Goal: Task Accomplishment & Management: Manage account settings

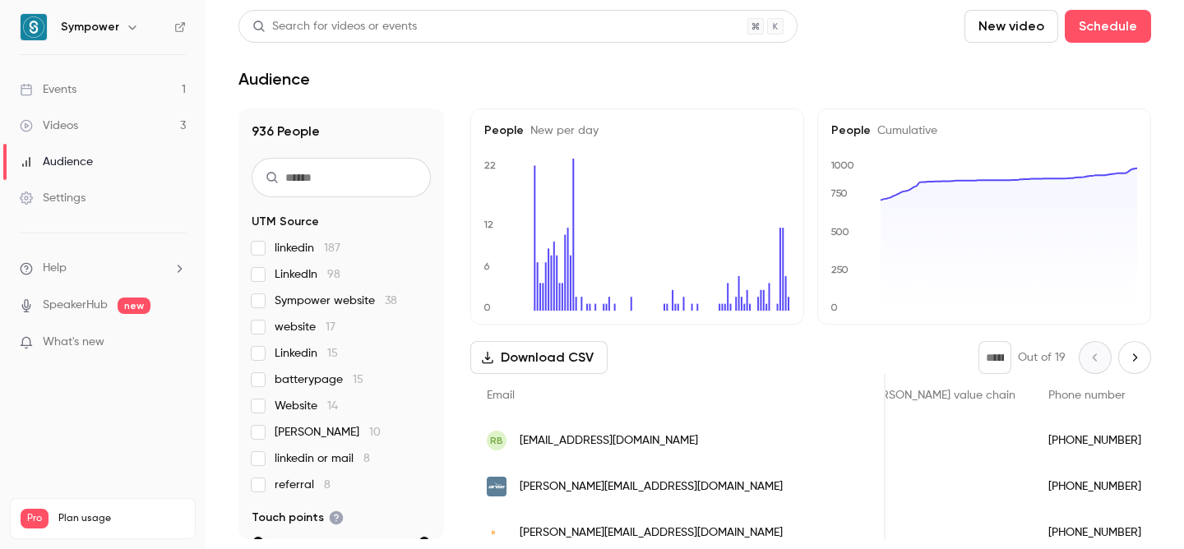
click at [76, 91] on div "Events" at bounding box center [48, 89] width 57 height 16
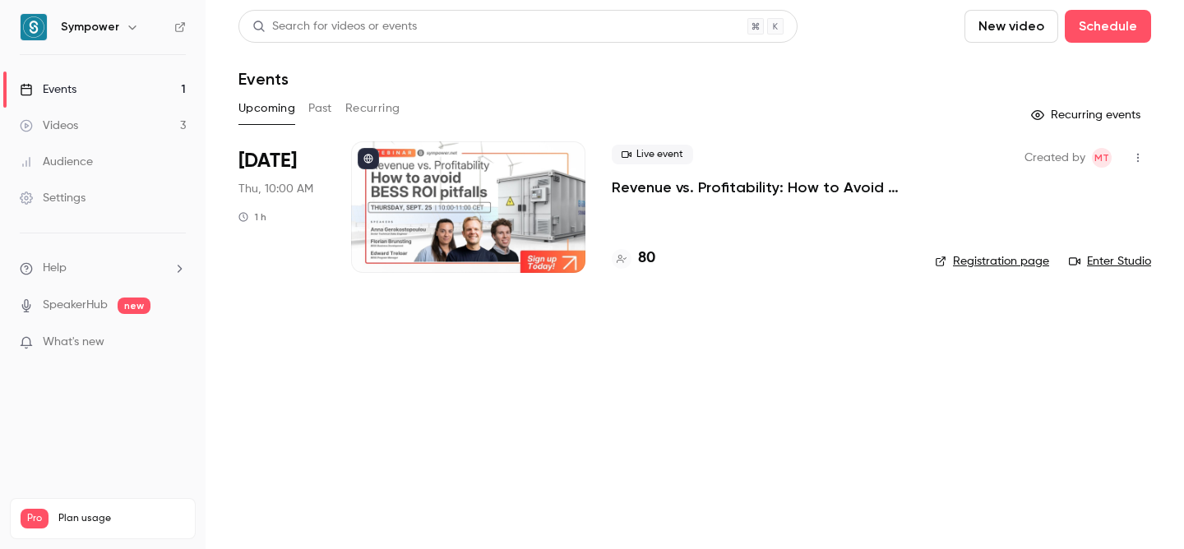
click at [680, 182] on p "Revenue vs. Profitability: How to Avoid [PERSON_NAME] ROI Pitfalls" at bounding box center [760, 188] width 297 height 20
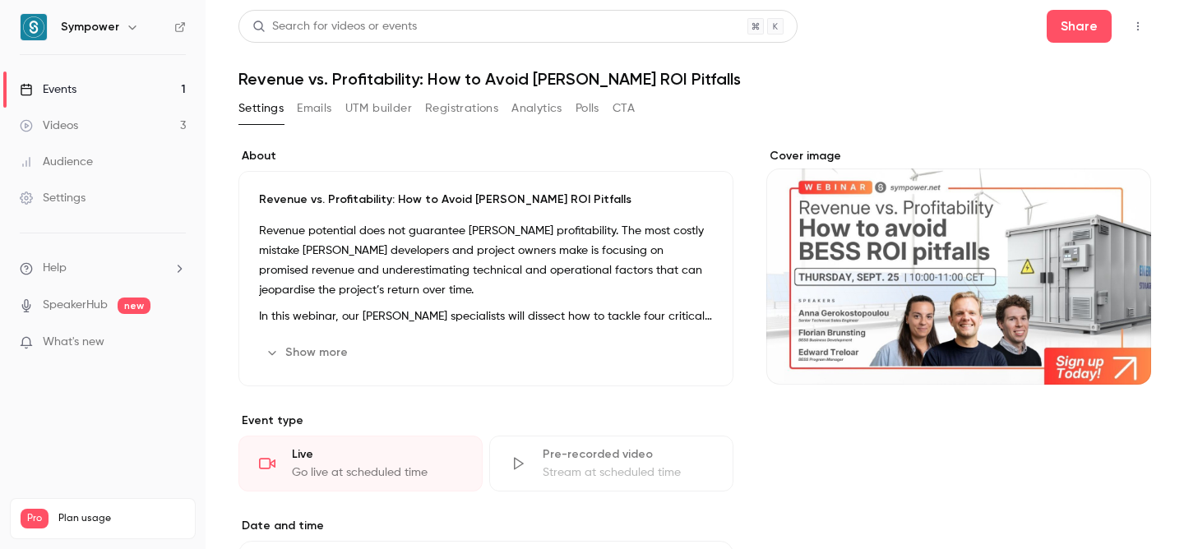
click at [455, 114] on button "Registrations" at bounding box center [461, 108] width 73 height 26
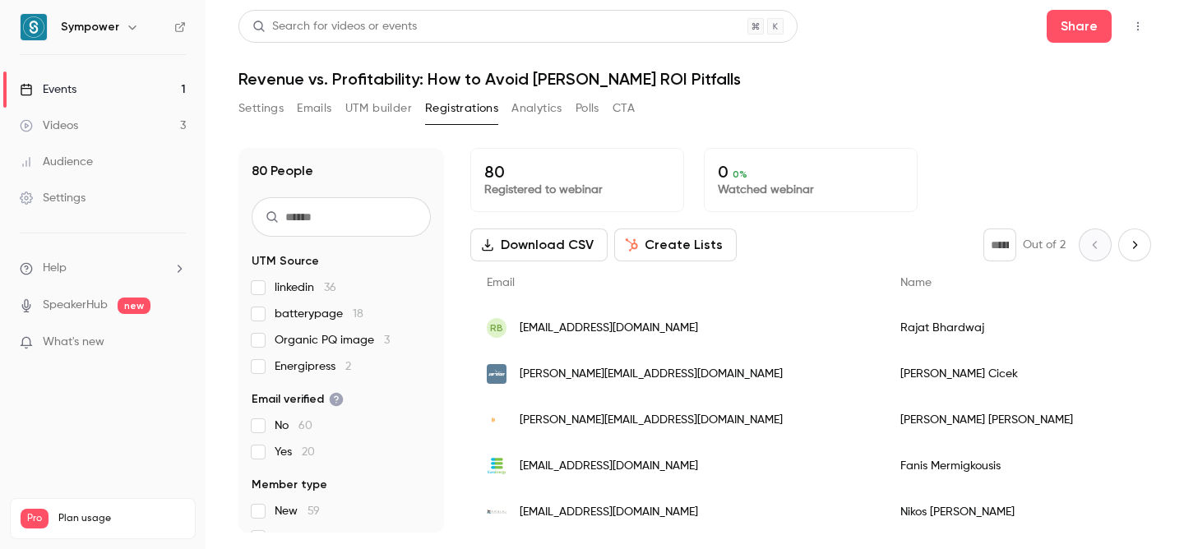
click at [298, 343] on span "Organic PQ image 3" at bounding box center [332, 340] width 115 height 16
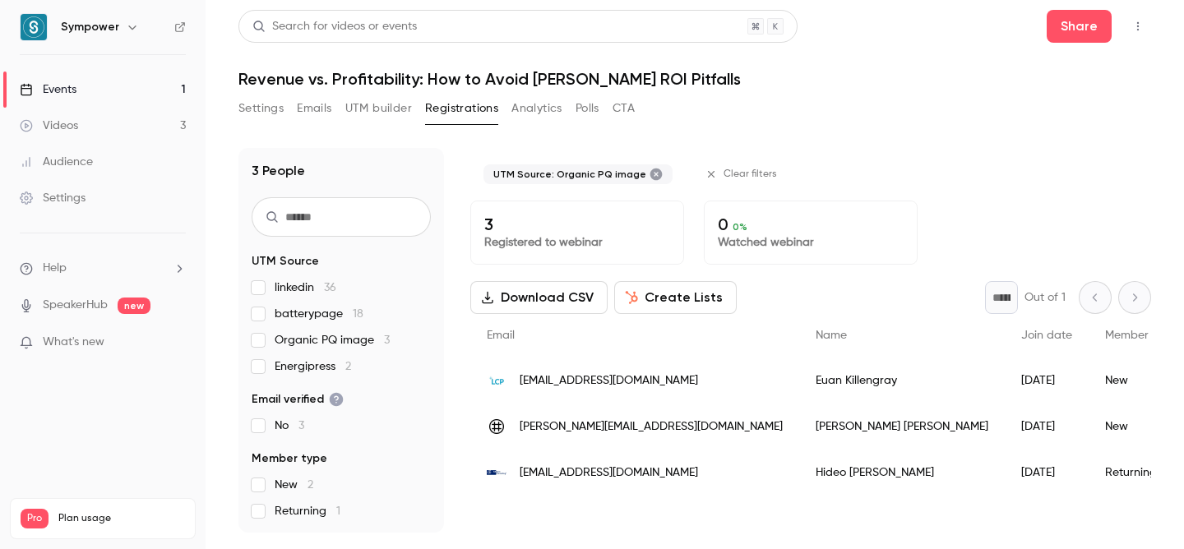
click at [298, 318] on span "batterypage 18" at bounding box center [319, 314] width 89 height 16
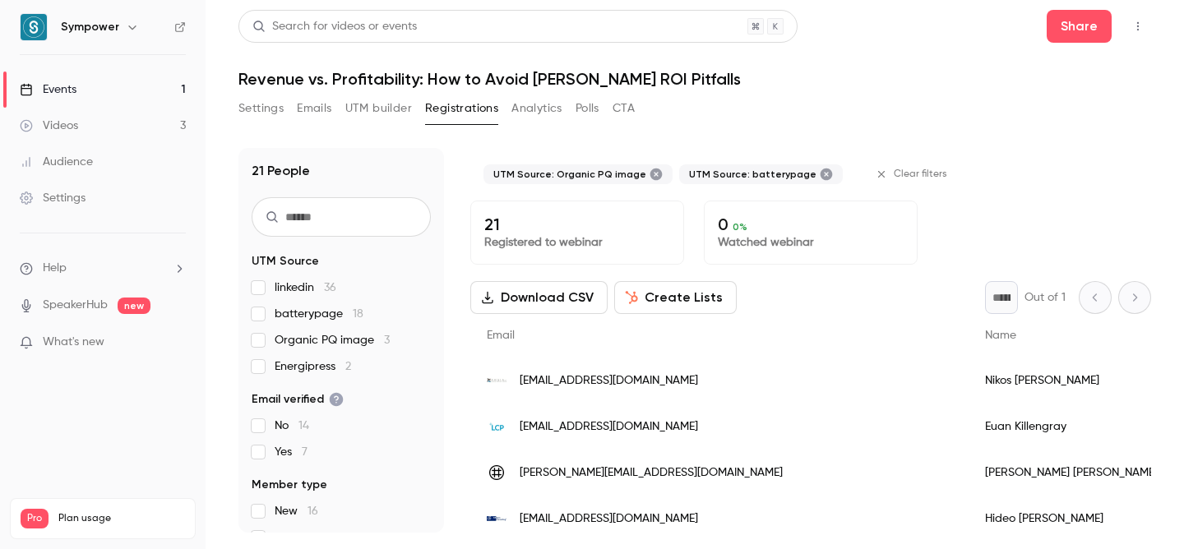
click at [302, 335] on span "Organic PQ image 3" at bounding box center [332, 340] width 115 height 16
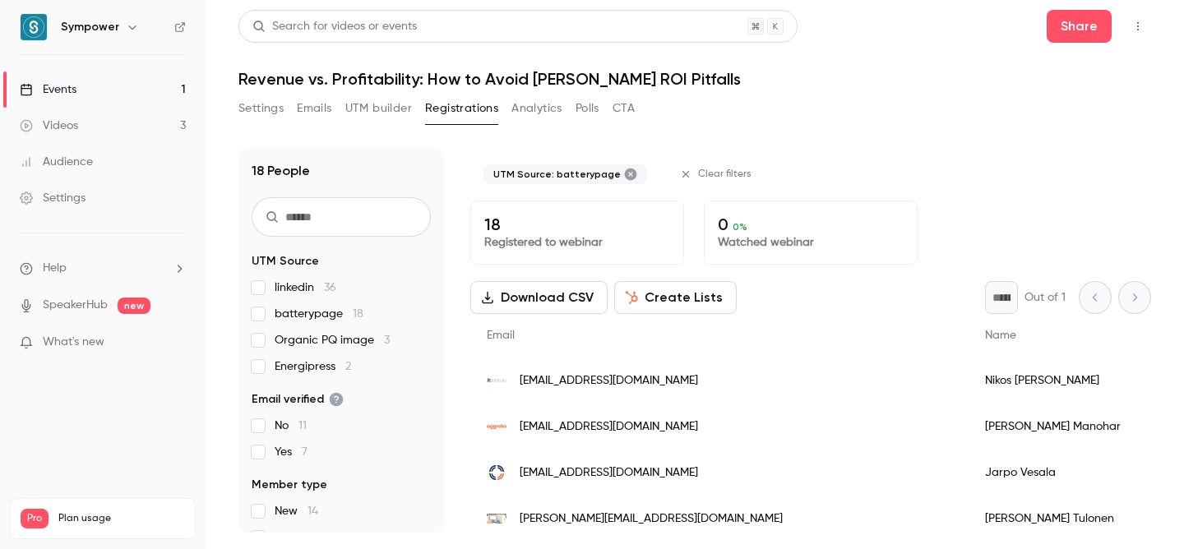
click at [302, 316] on span "batterypage 18" at bounding box center [319, 314] width 89 height 16
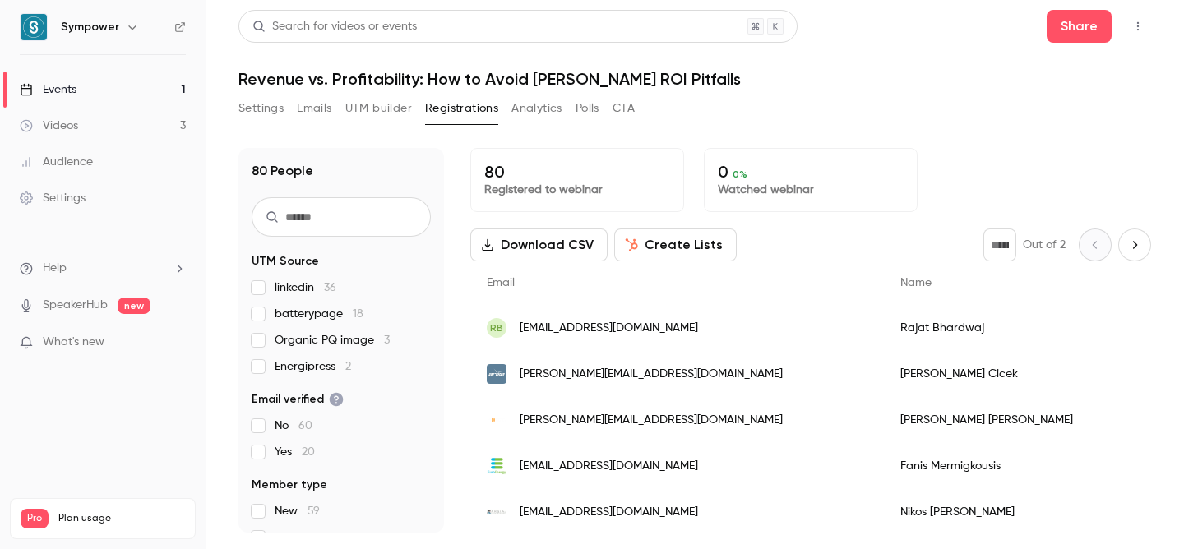
click at [302, 291] on span "linkedin 36" at bounding box center [306, 287] width 62 height 16
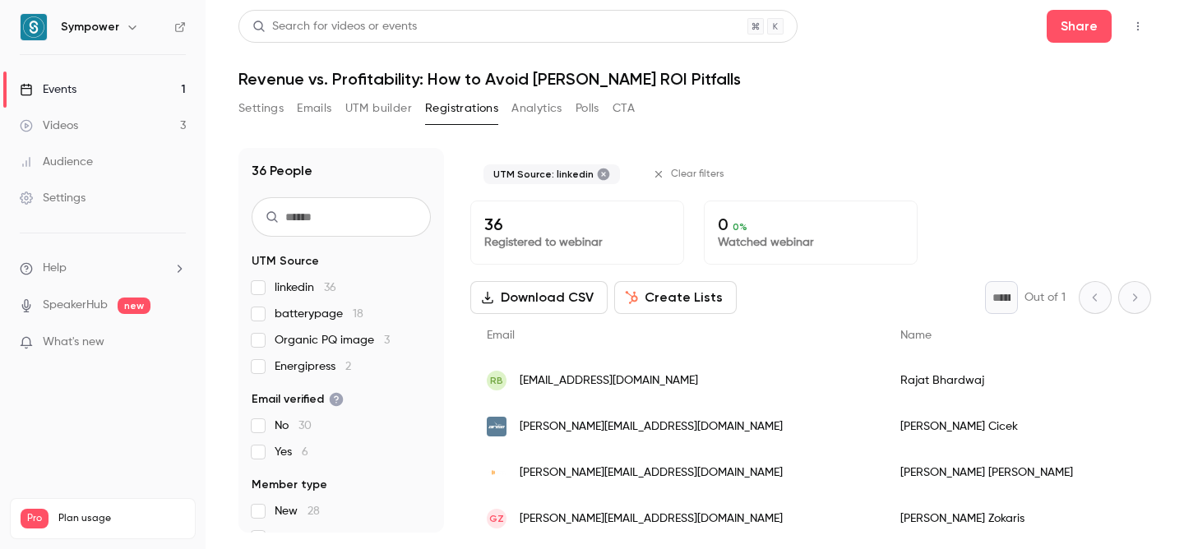
click at [302, 292] on span "linkedin 36" at bounding box center [306, 287] width 62 height 16
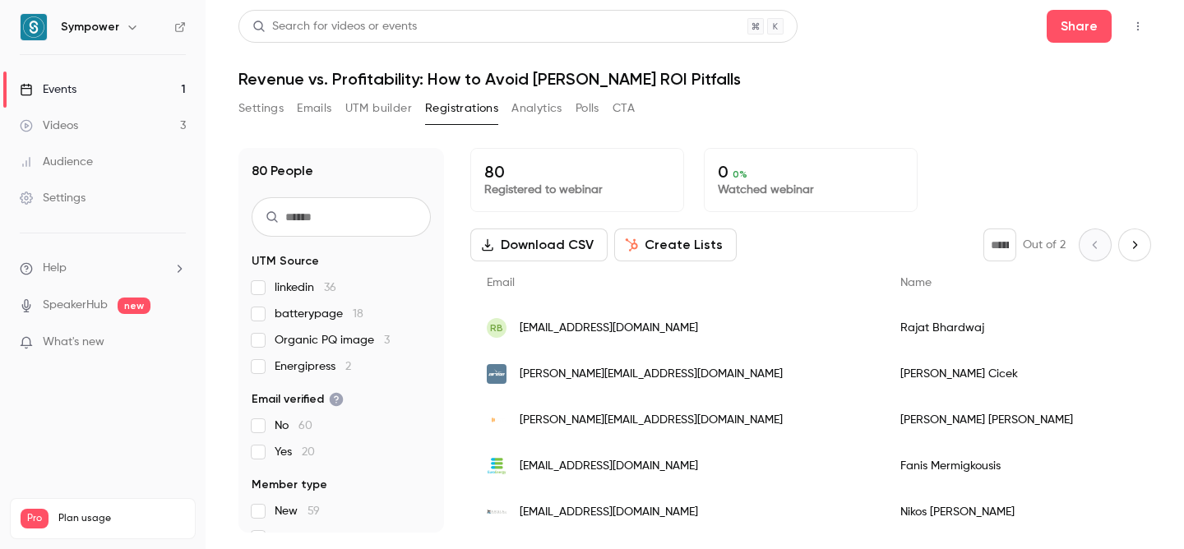
click at [302, 364] on span "Energipress 2" at bounding box center [313, 366] width 76 height 16
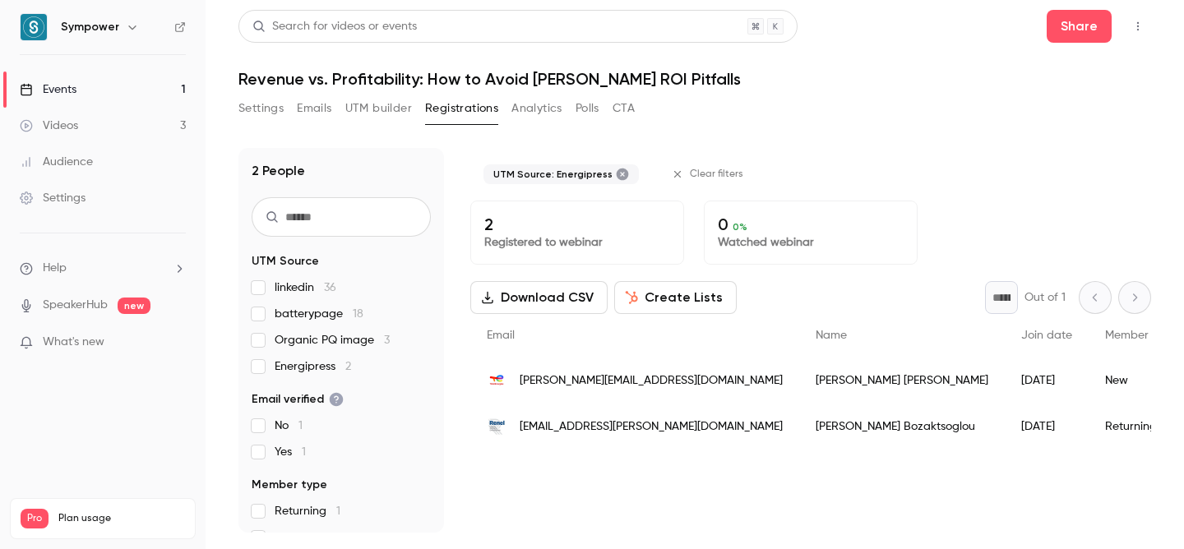
click at [302, 364] on span "Energipress 2" at bounding box center [313, 366] width 76 height 16
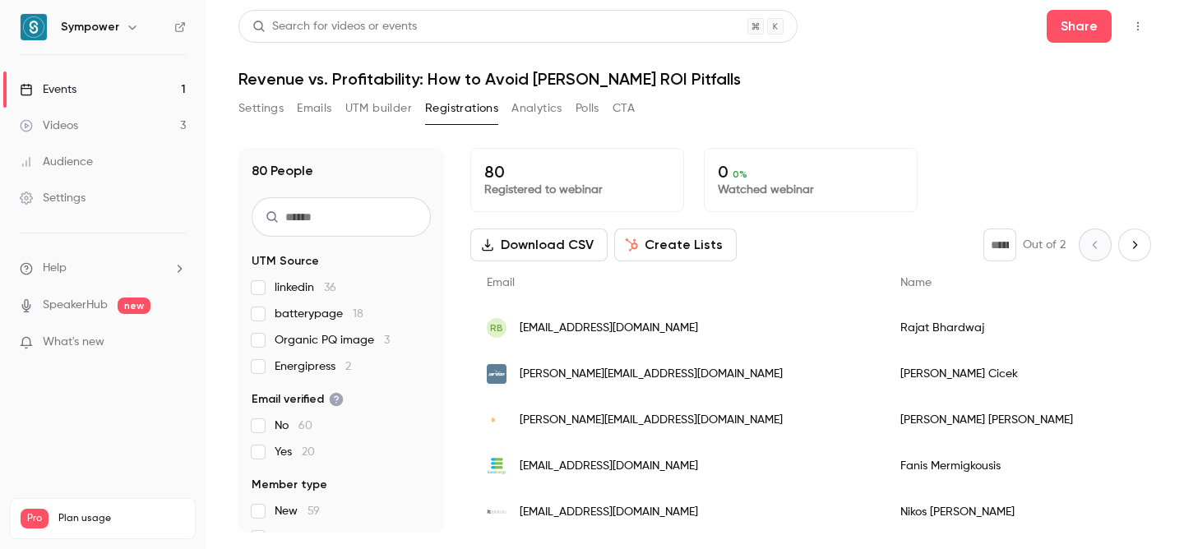
click at [302, 364] on span "Energipress 2" at bounding box center [313, 366] width 76 height 16
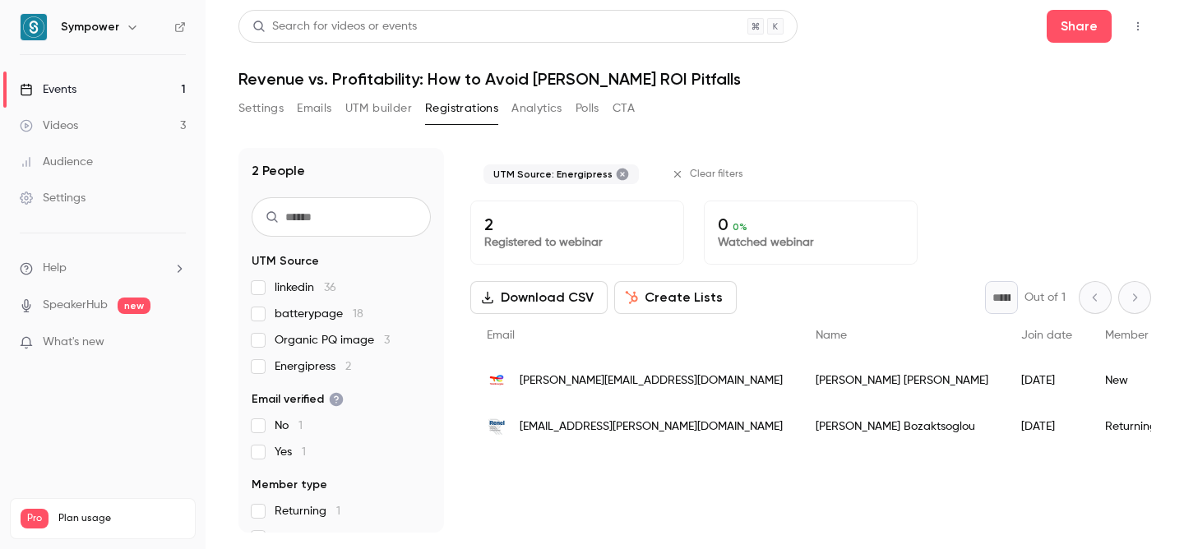
click at [303, 364] on span "Energipress 2" at bounding box center [313, 366] width 76 height 16
